Goal: Information Seeking & Learning: Check status

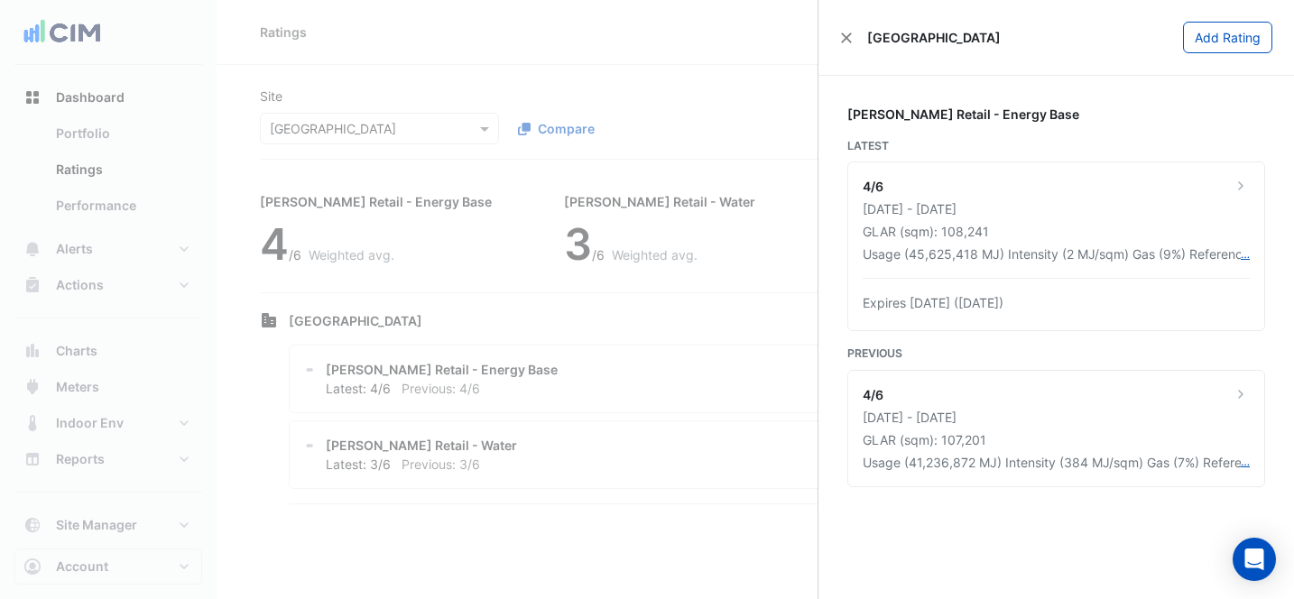
click at [659, 61] on ngb-offcanvas-backdrop at bounding box center [647, 299] width 1294 height 599
click at [586, 20] on ngb-offcanvas-backdrop at bounding box center [647, 299] width 1294 height 599
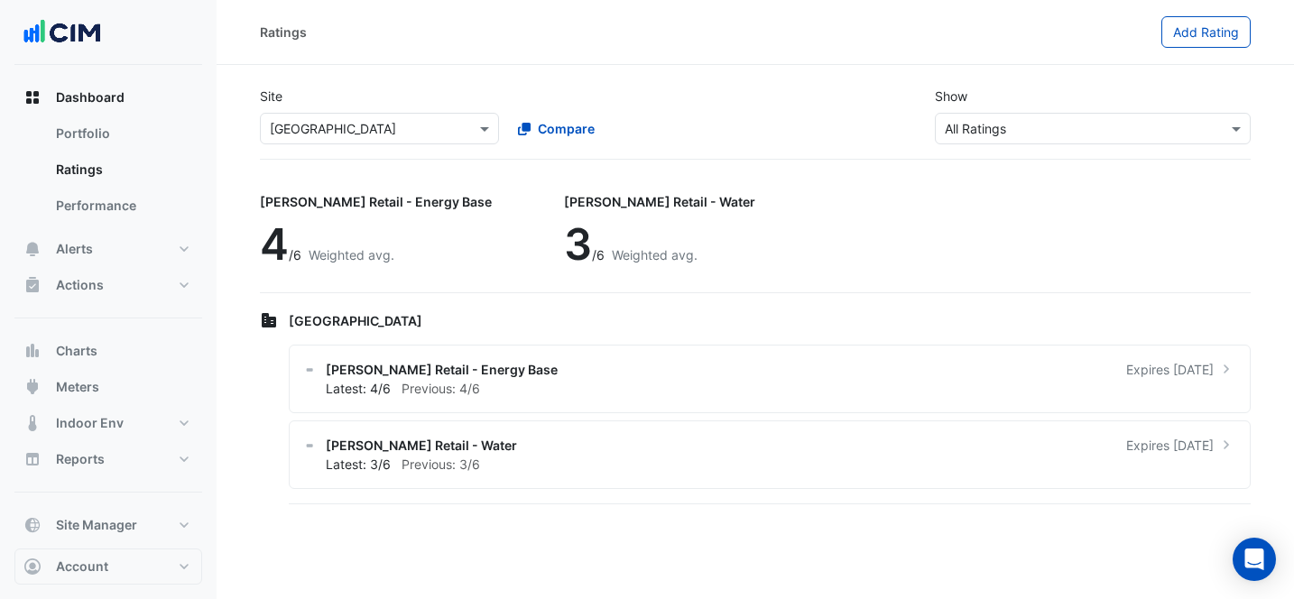
click at [421, 134] on input "text" at bounding box center [361, 129] width 183 height 19
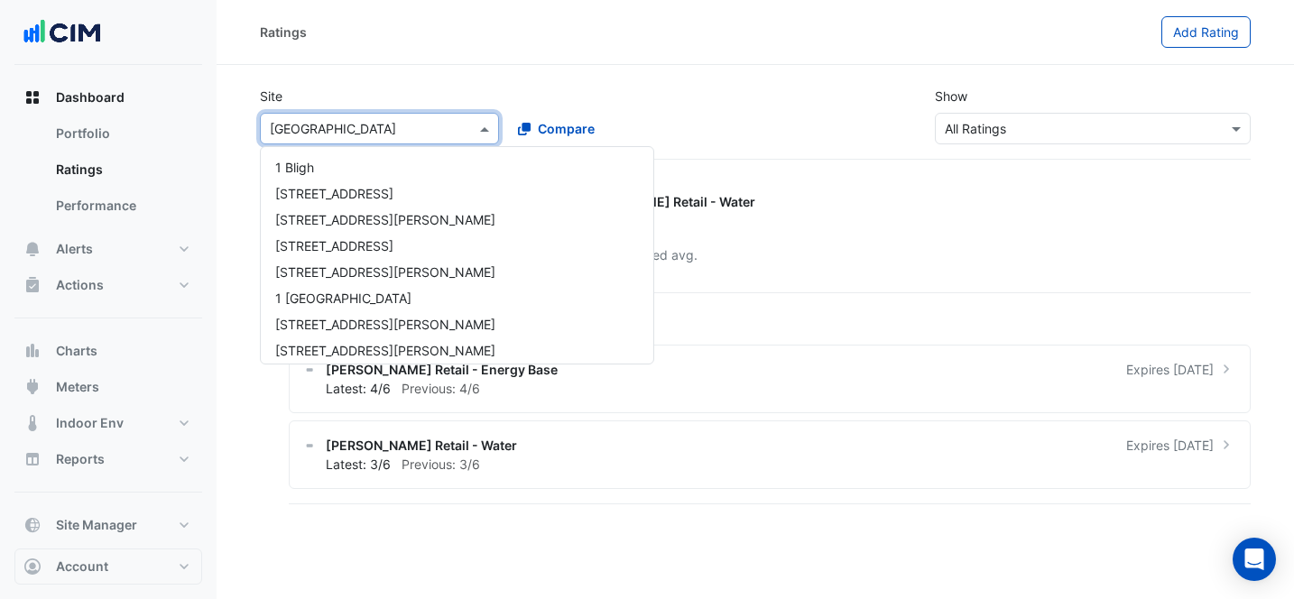
scroll to position [9585, 0]
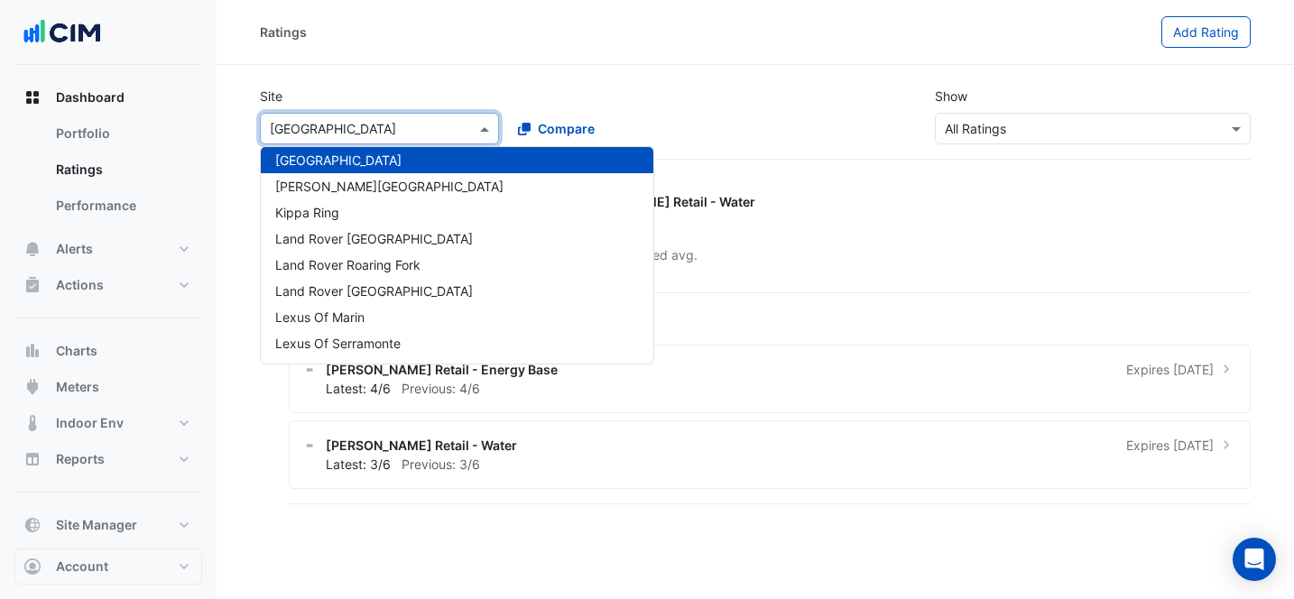
click at [416, 60] on div "Ratings Add Rating" at bounding box center [755, 32] width 1077 height 65
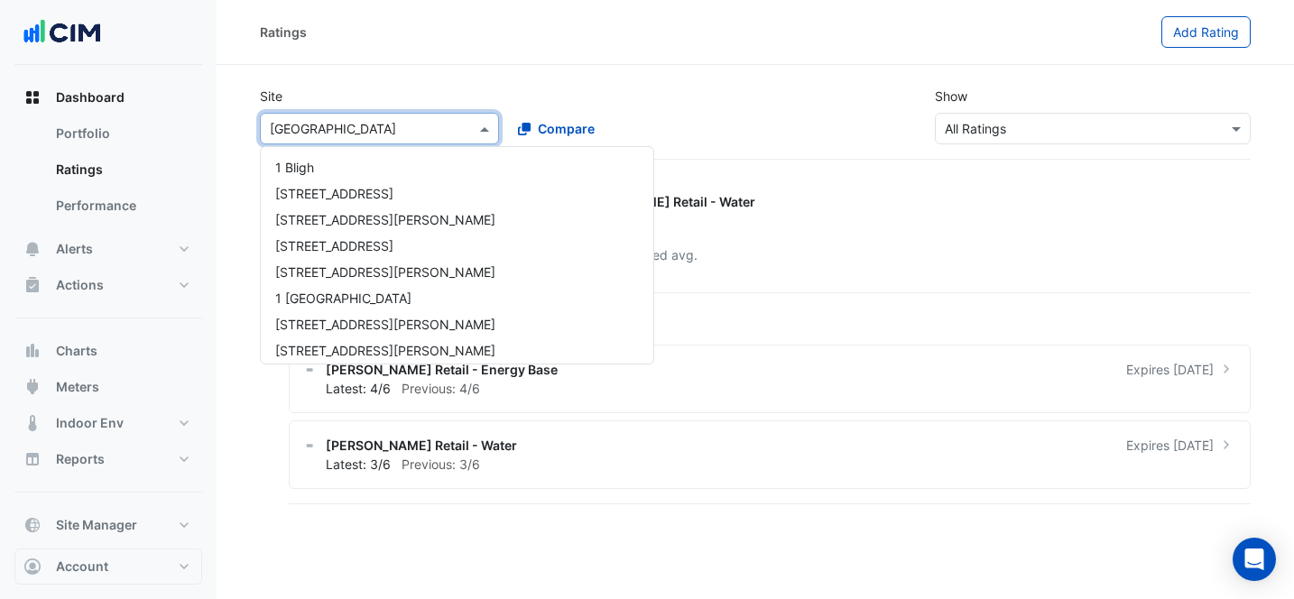
click at [397, 130] on input "text" at bounding box center [361, 129] width 183 height 19
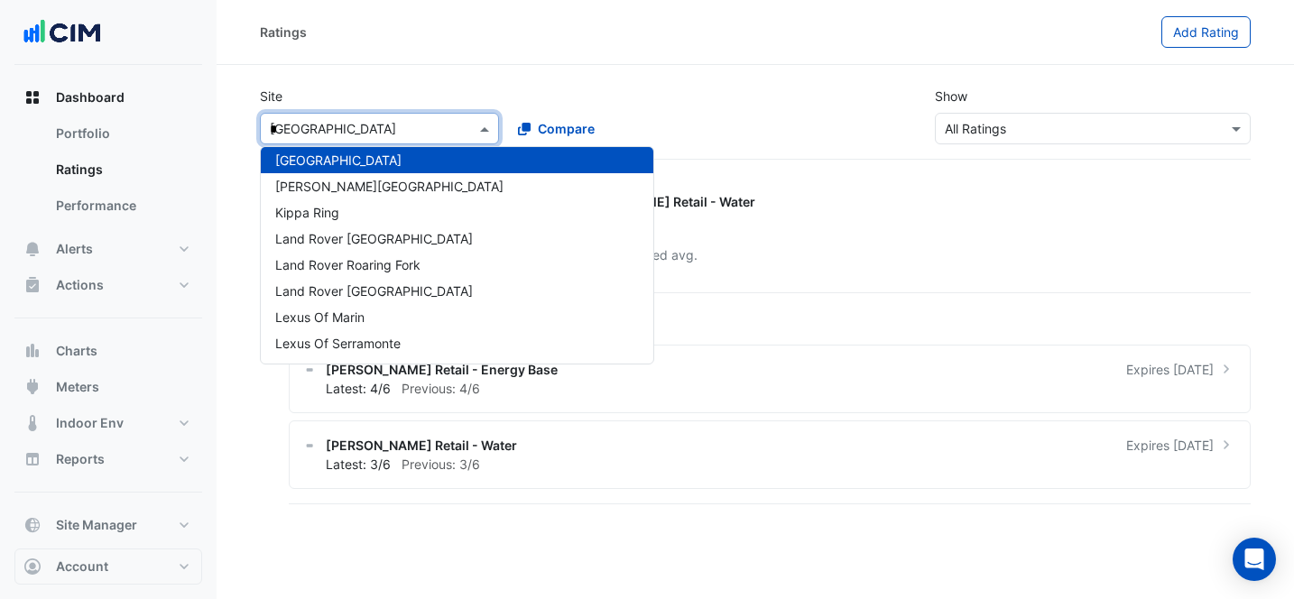
type input "**"
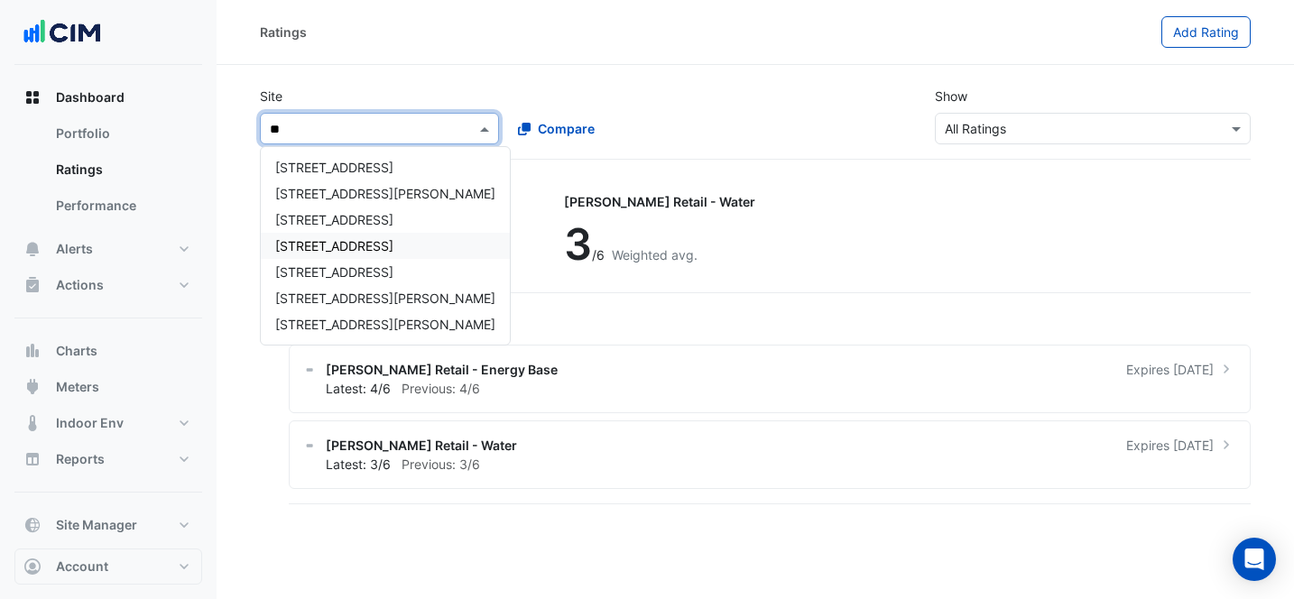
click at [334, 236] on div "[STREET_ADDRESS]" at bounding box center [385, 246] width 249 height 26
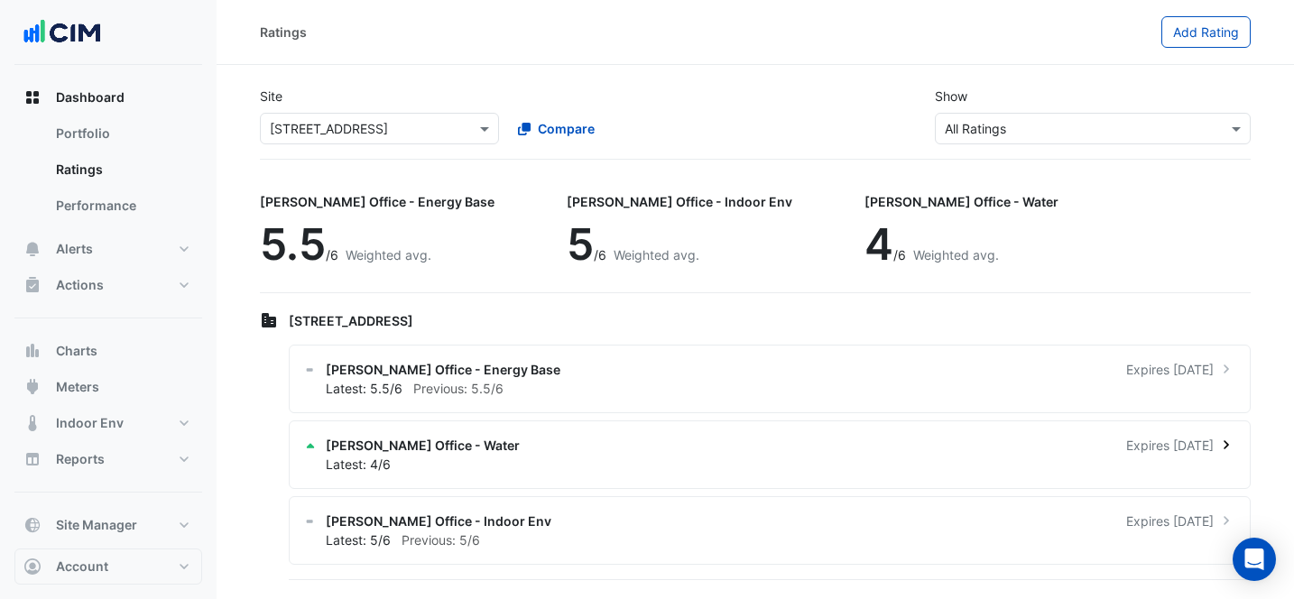
click at [746, 437] on div "[PERSON_NAME] Office - Water Expires [DATE]" at bounding box center [781, 445] width 910 height 19
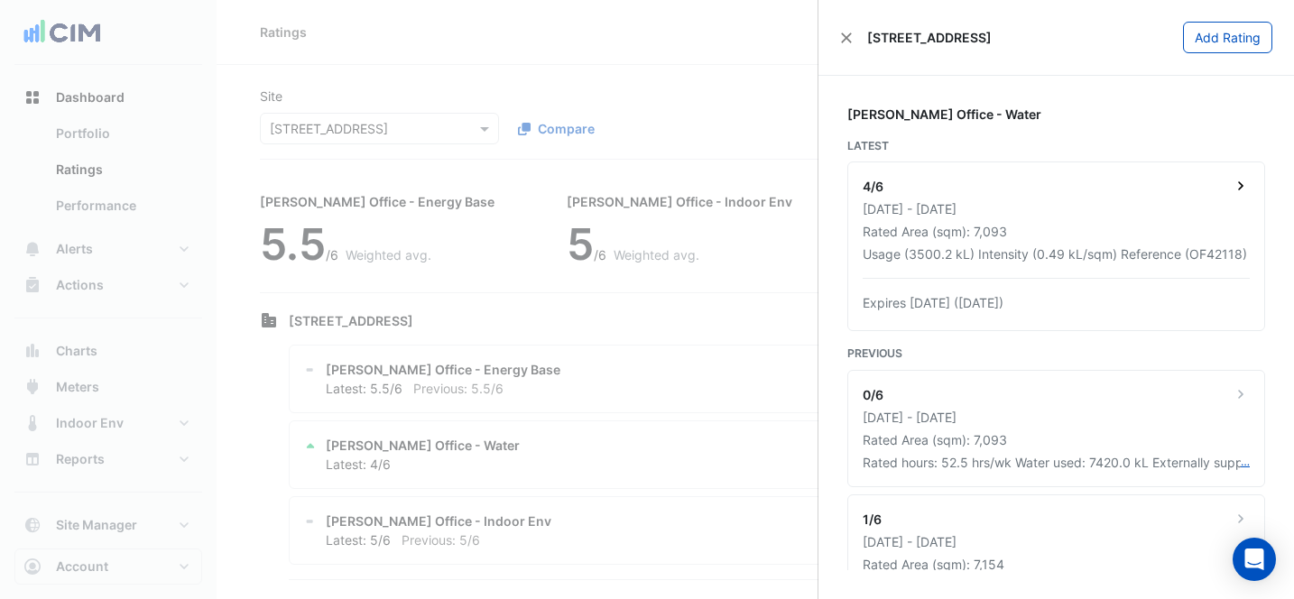
click at [1124, 206] on div "[DATE] - [DATE]" at bounding box center [1056, 208] width 387 height 19
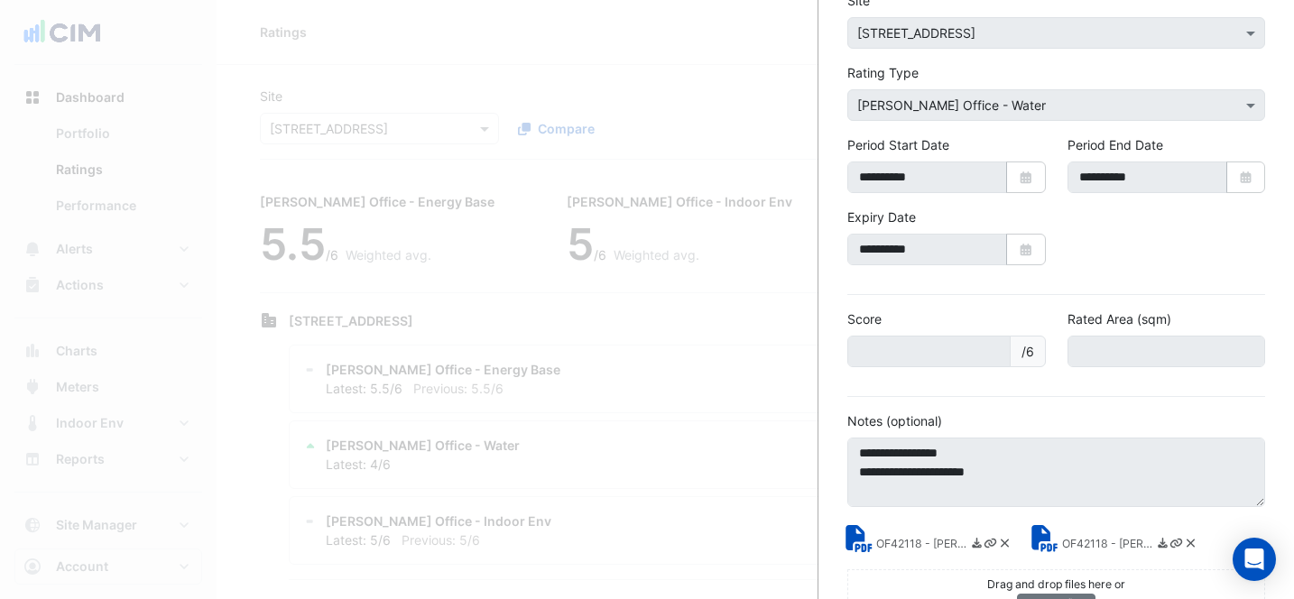
scroll to position [161, 0]
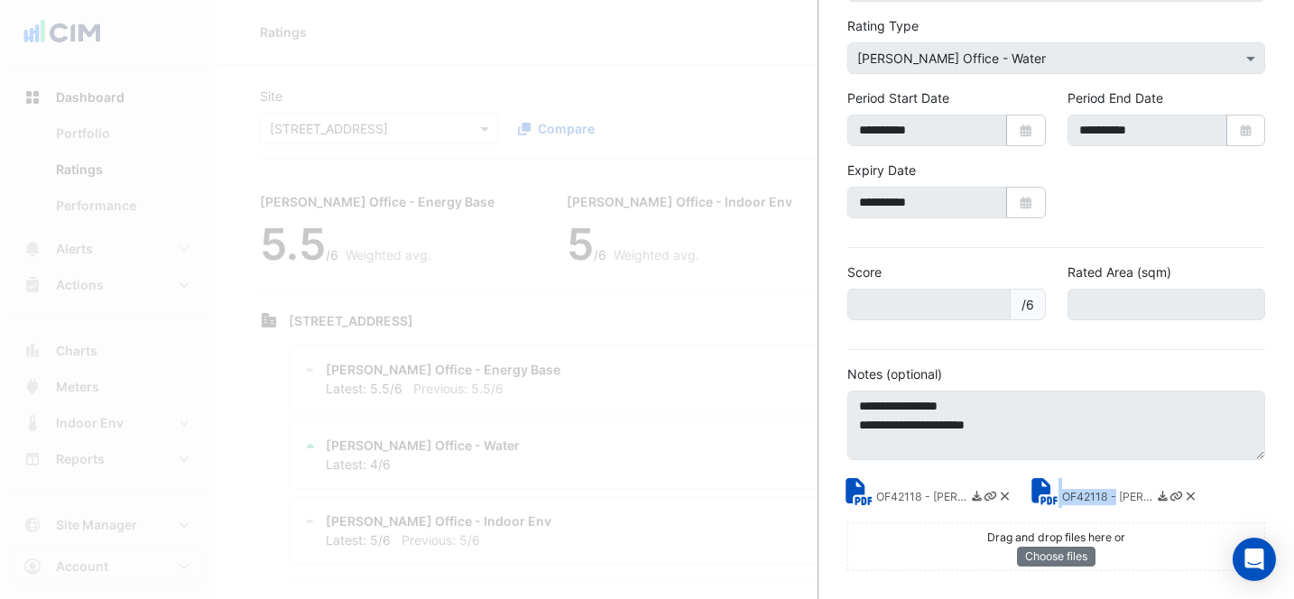
click at [1076, 498] on div "OF42118 - [PERSON_NAME] Water Rating Report.pdf" at bounding box center [1115, 493] width 186 height 30
click at [1076, 498] on small "OF42118 - [PERSON_NAME] Water Rating Report.pdf" at bounding box center [1107, 498] width 90 height 19
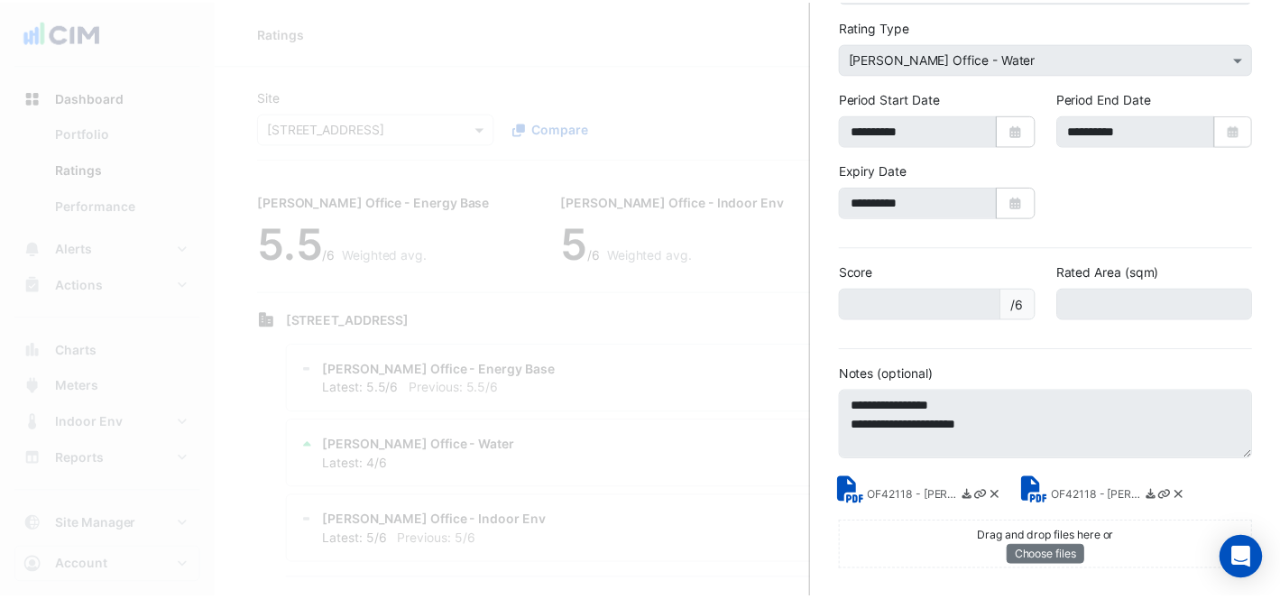
scroll to position [0, 0]
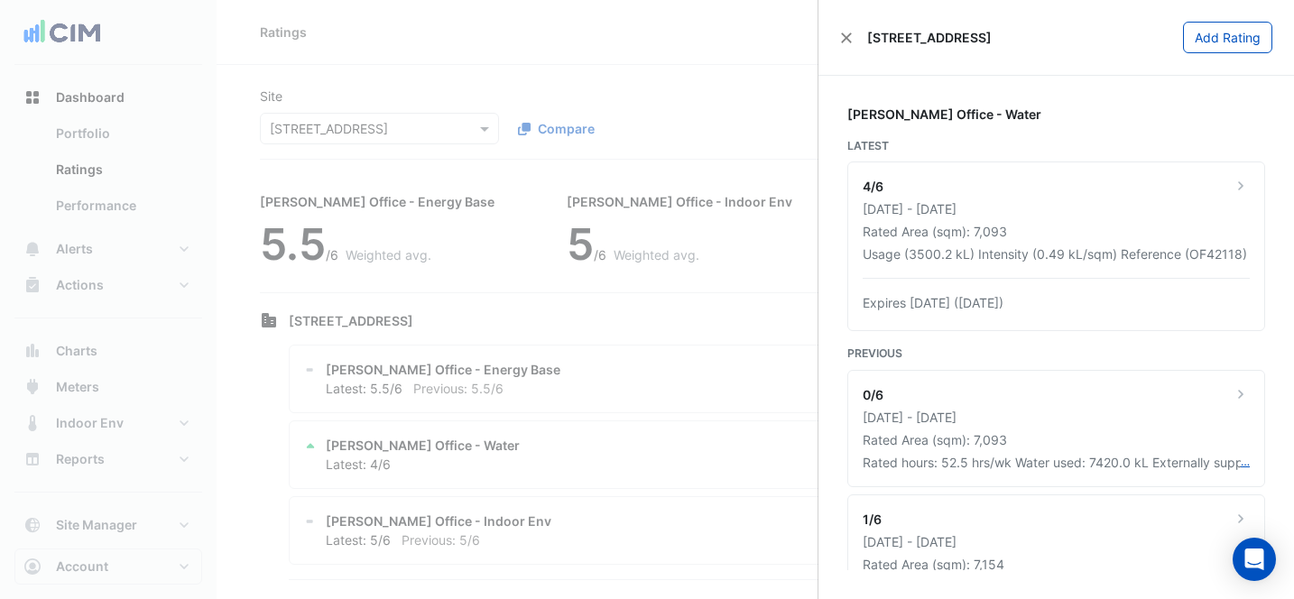
click at [578, 63] on ngb-offcanvas-backdrop at bounding box center [647, 299] width 1294 height 599
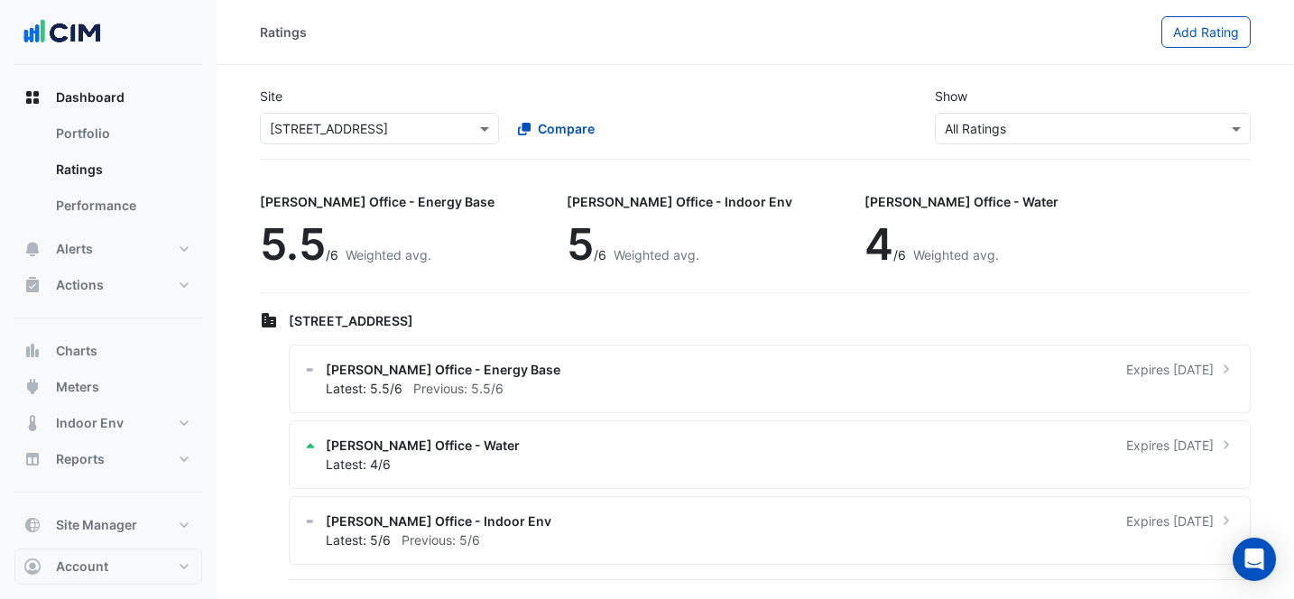
click at [448, 60] on ngb-offcanvas-backdrop at bounding box center [647, 299] width 1294 height 599
click at [79, 379] on span "Meters" at bounding box center [77, 387] width 43 height 18
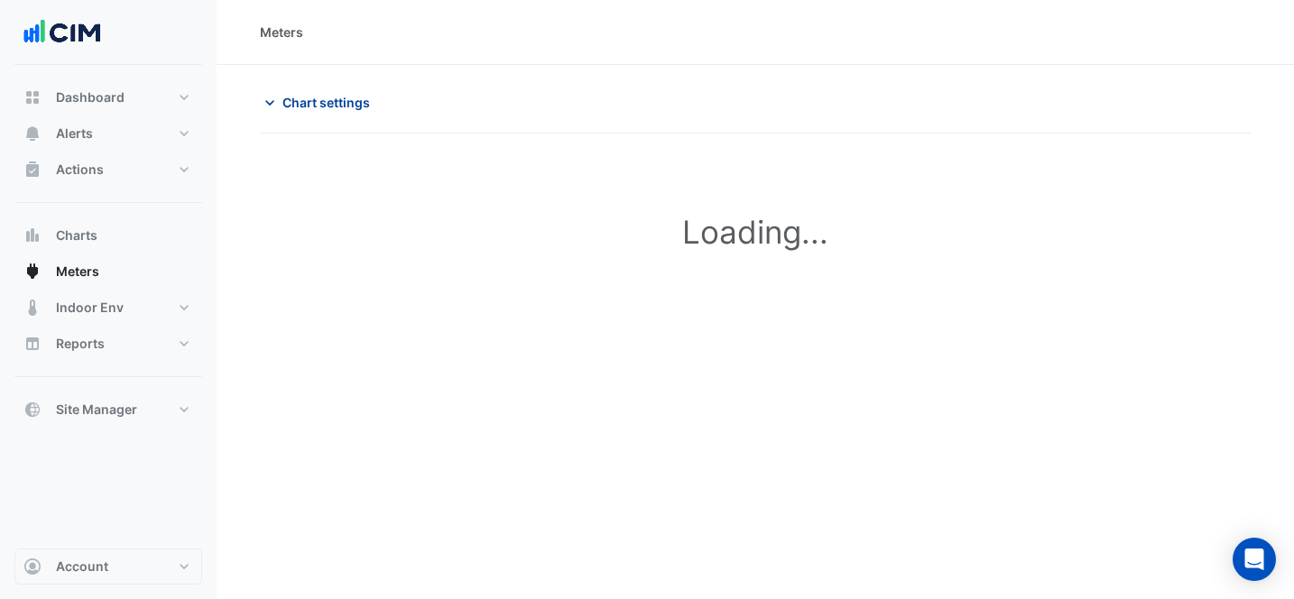
type input "**********"
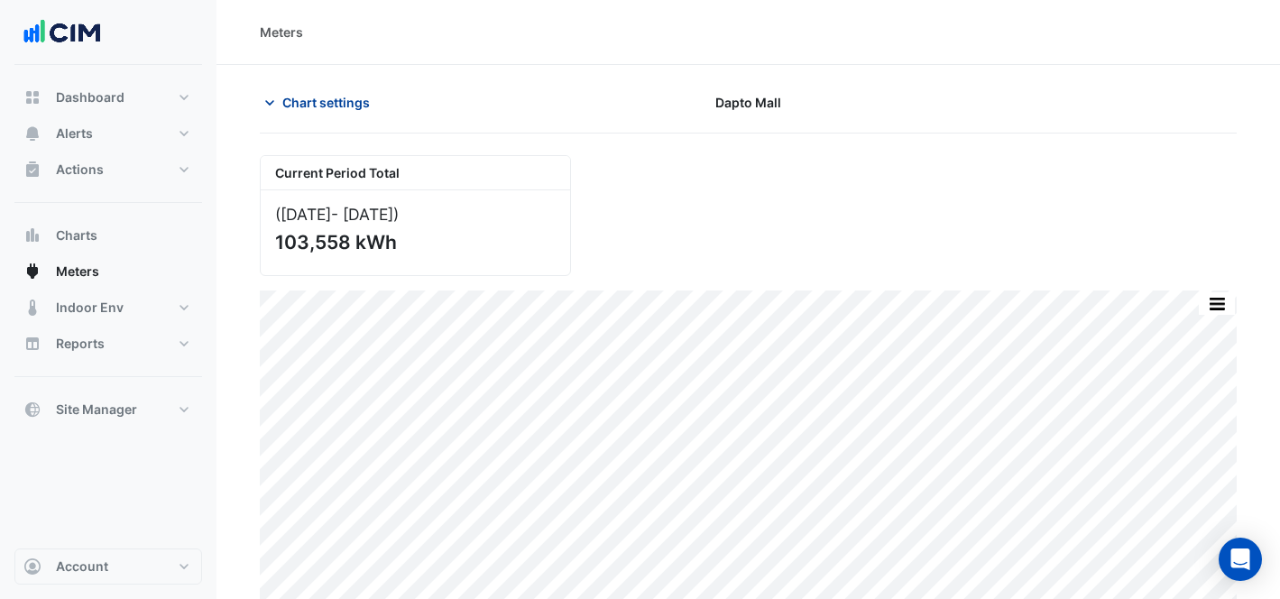
click at [298, 107] on span "Chart settings" at bounding box center [326, 102] width 88 height 19
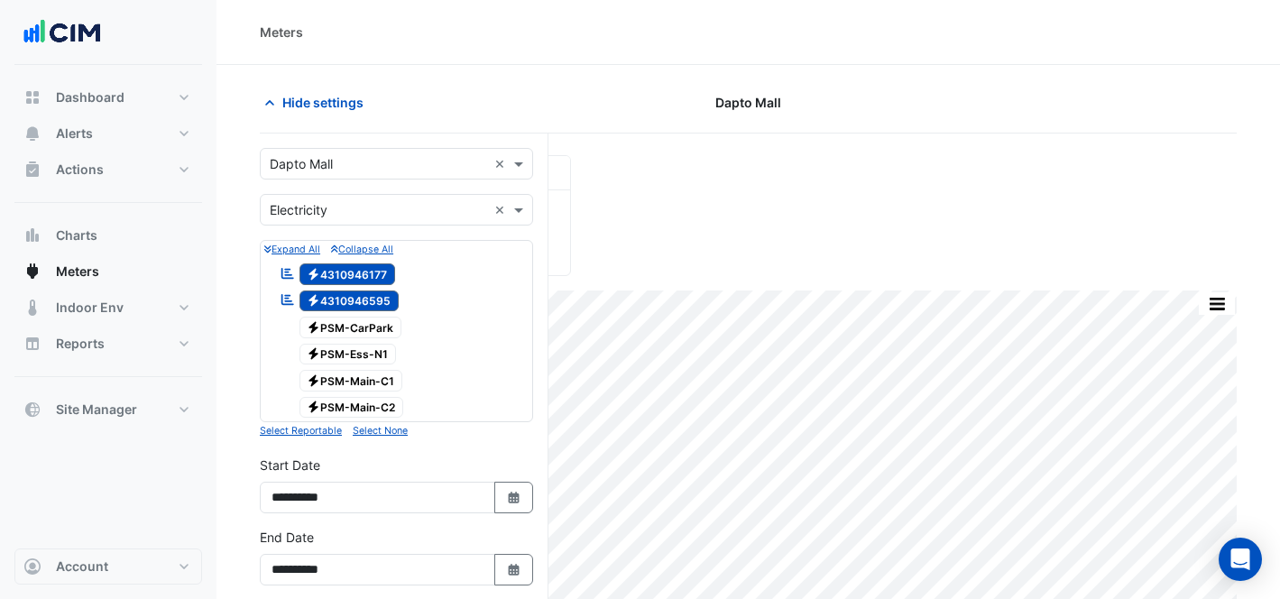
click at [422, 148] on div "× Dapto Mall ×" at bounding box center [396, 164] width 273 height 32
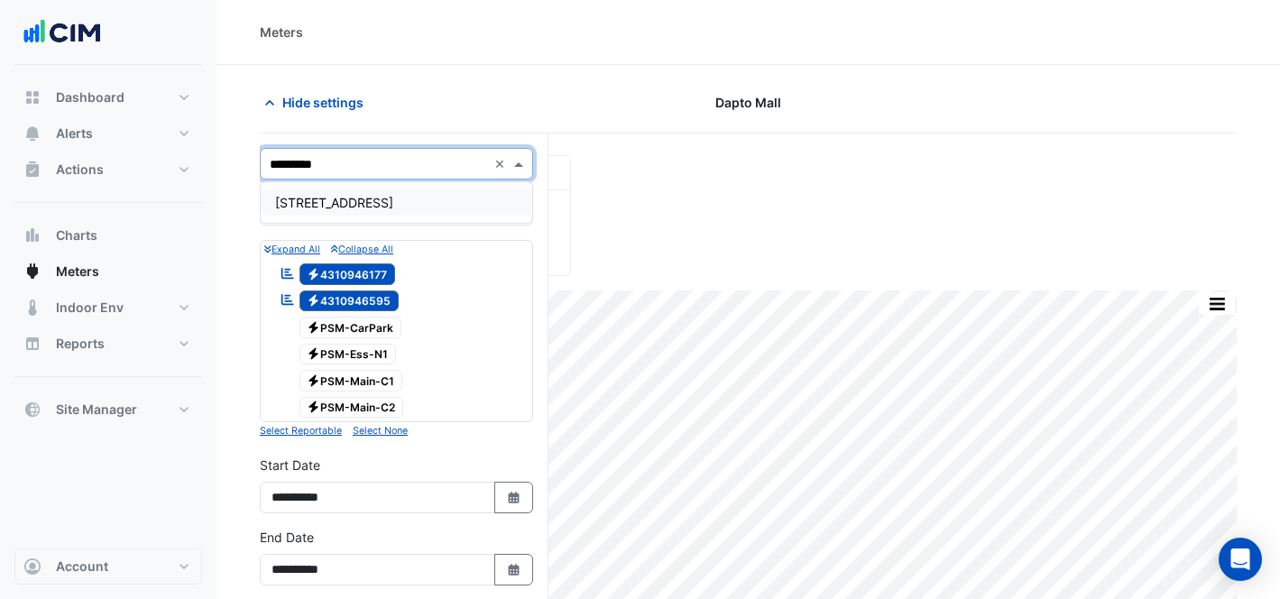
type input "*********"
